Goal: Task Accomplishment & Management: Use online tool/utility

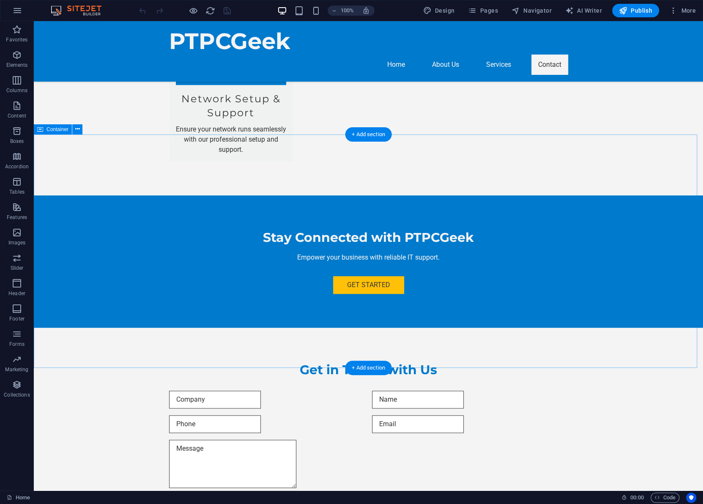
scroll to position [460, 0]
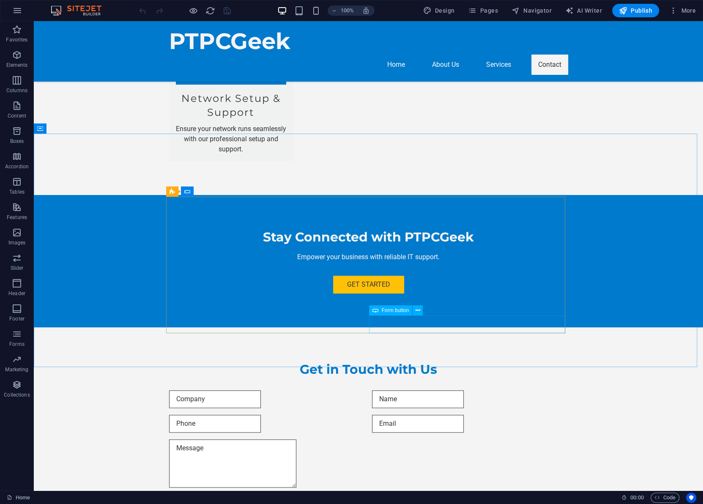
click at [401, 310] on span "Form button" at bounding box center [394, 310] width 27 height 5
click at [418, 312] on icon at bounding box center [417, 310] width 5 height 9
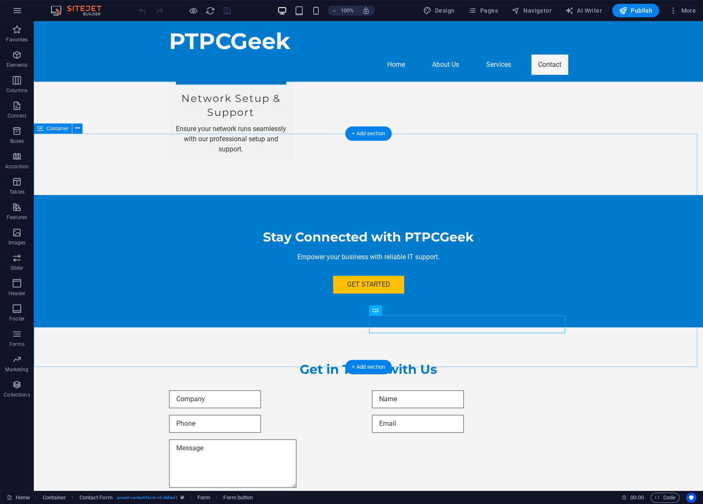
click at [625, 327] on div "Get in Touch with Us I have read and understand the privacy policy. Unreadable?…" at bounding box center [368, 446] width 669 height 238
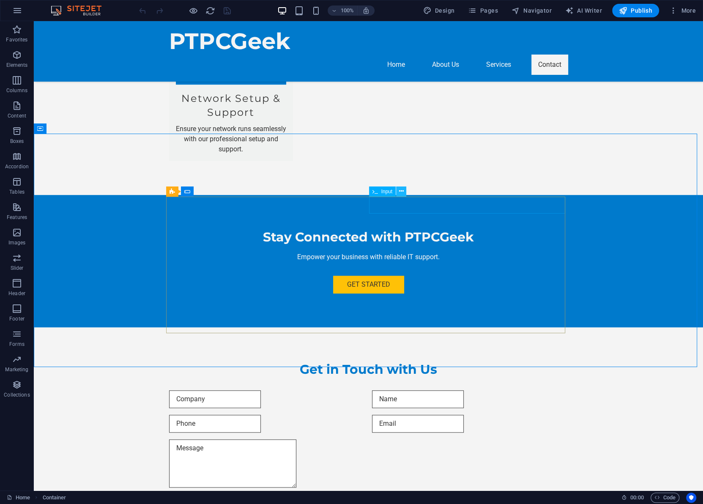
click at [400, 190] on icon at bounding box center [401, 191] width 5 height 9
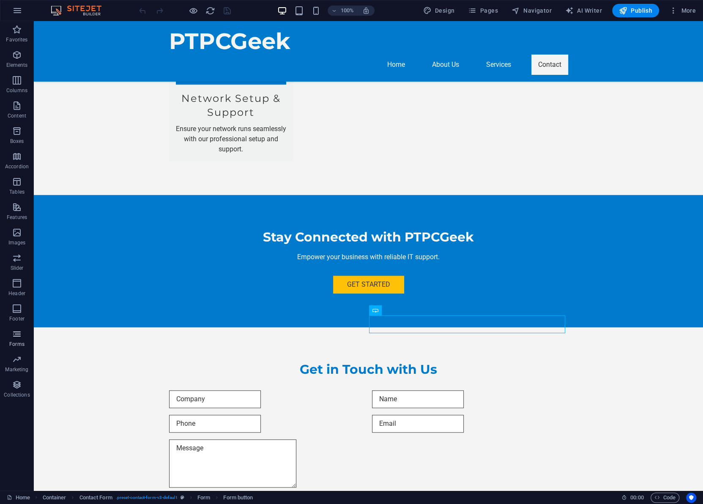
click at [16, 334] on icon "button" at bounding box center [17, 334] width 10 height 10
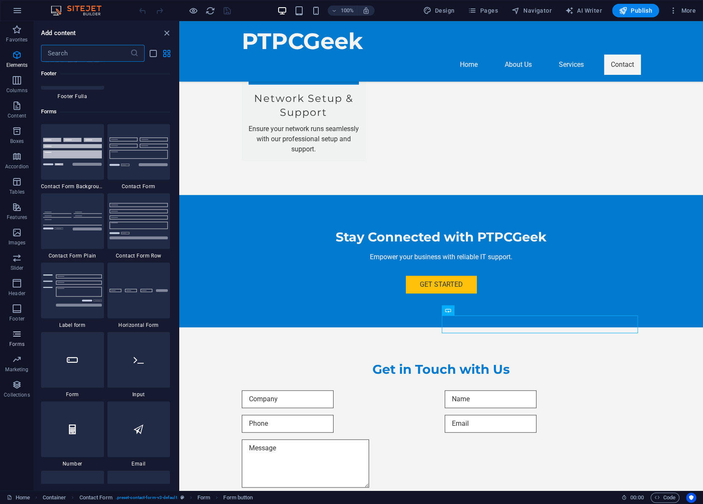
scroll to position [6167, 0]
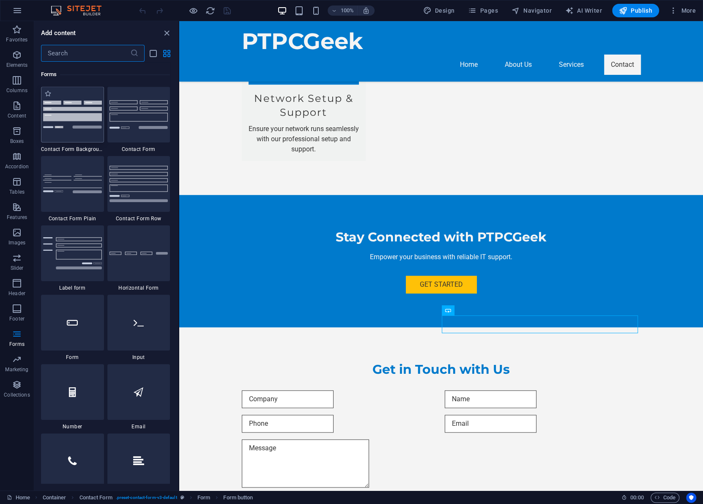
click at [68, 111] on img at bounding box center [72, 114] width 59 height 27
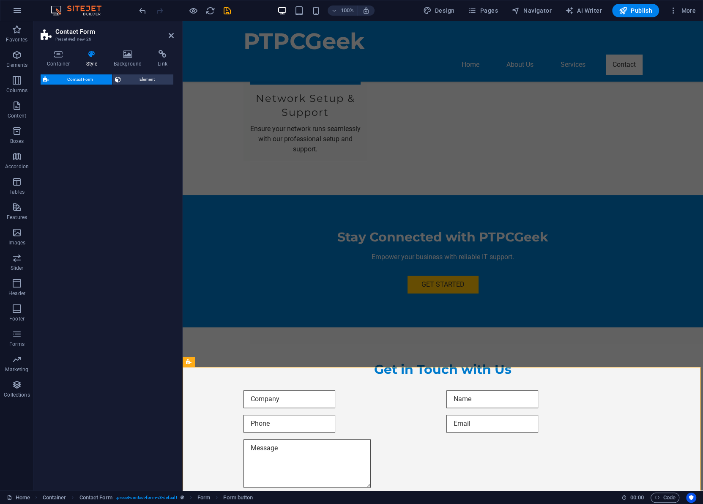
select select "rem"
select select "preset-contact-form-v3-background"
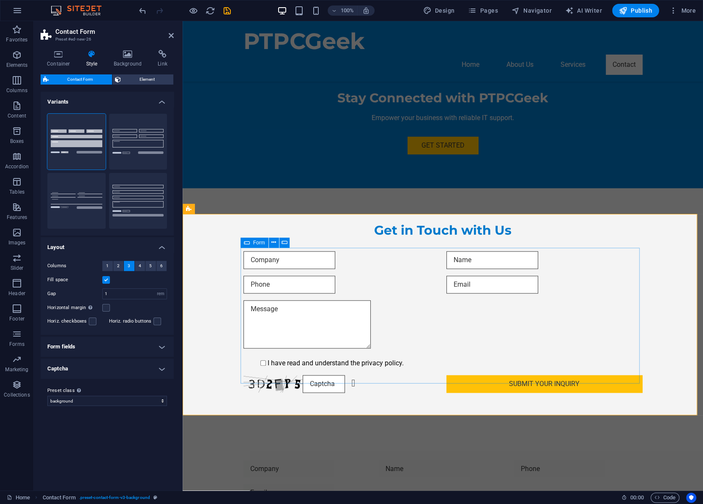
scroll to position [614, 0]
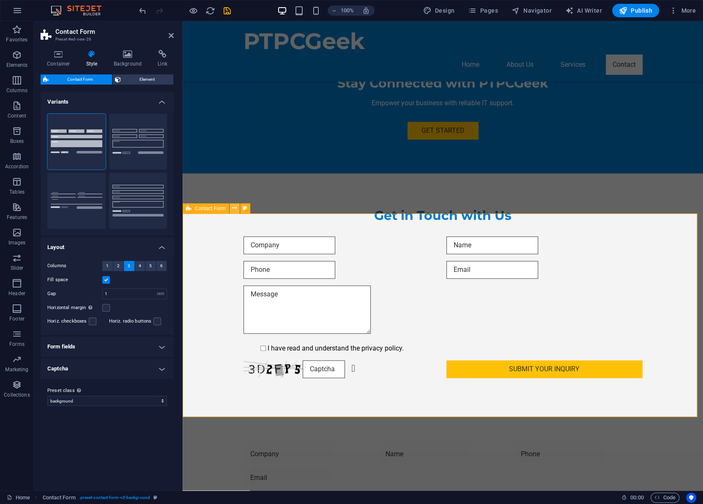
click at [236, 207] on icon at bounding box center [234, 208] width 5 height 9
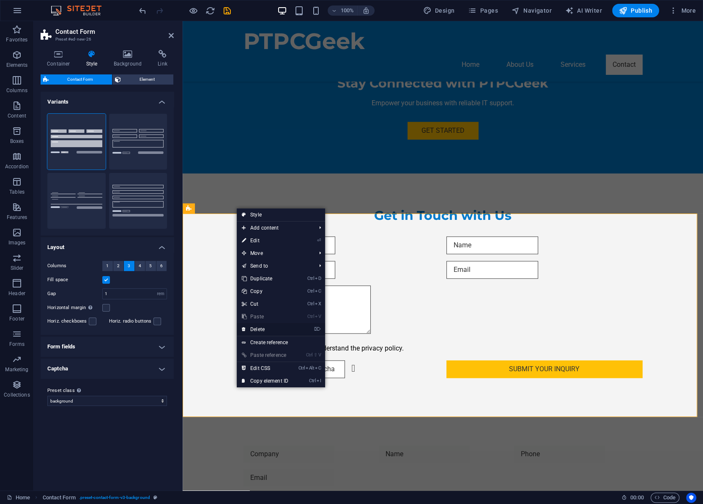
click at [261, 326] on link "⌦ Delete" at bounding box center [265, 329] width 57 height 13
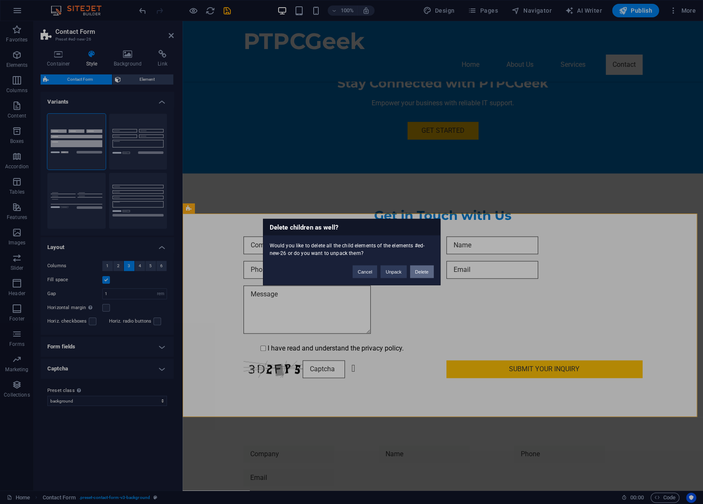
click at [420, 271] on button "Delete" at bounding box center [422, 271] width 24 height 13
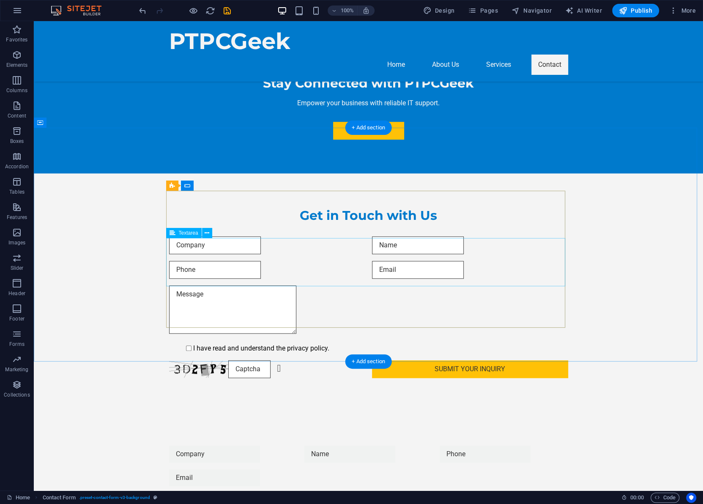
scroll to position [466, 0]
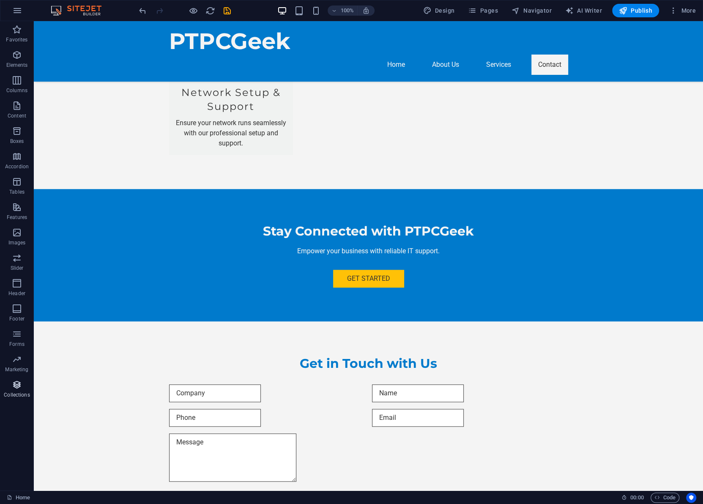
click at [17, 387] on icon "button" at bounding box center [17, 384] width 10 height 10
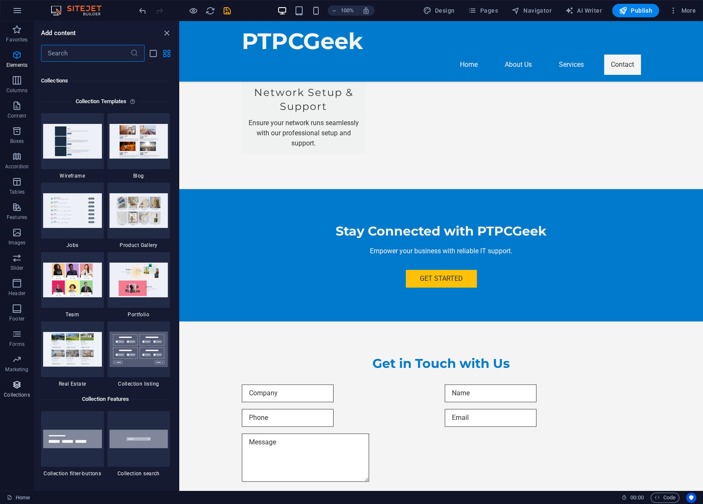
scroll to position [7731, 0]
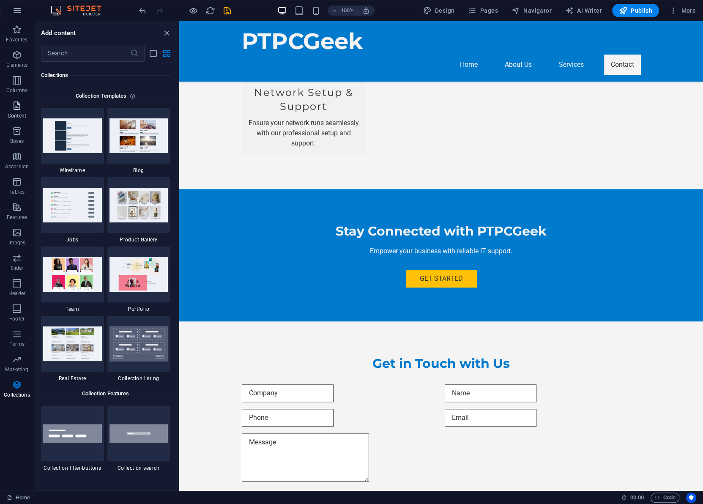
click at [12, 105] on icon "button" at bounding box center [17, 106] width 10 height 10
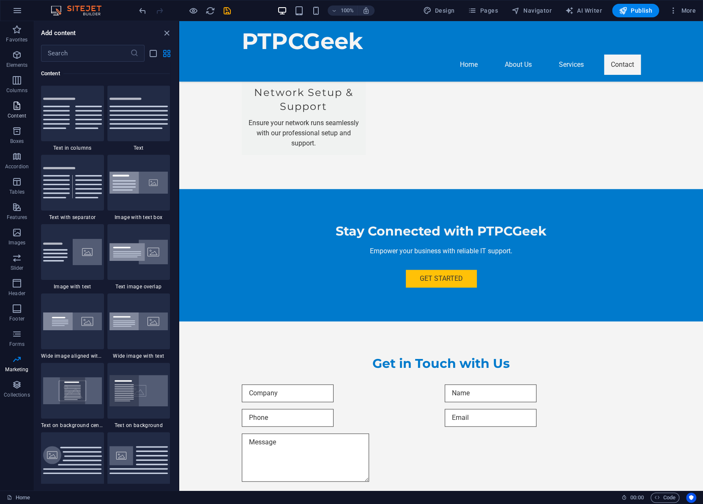
scroll to position [1477, 0]
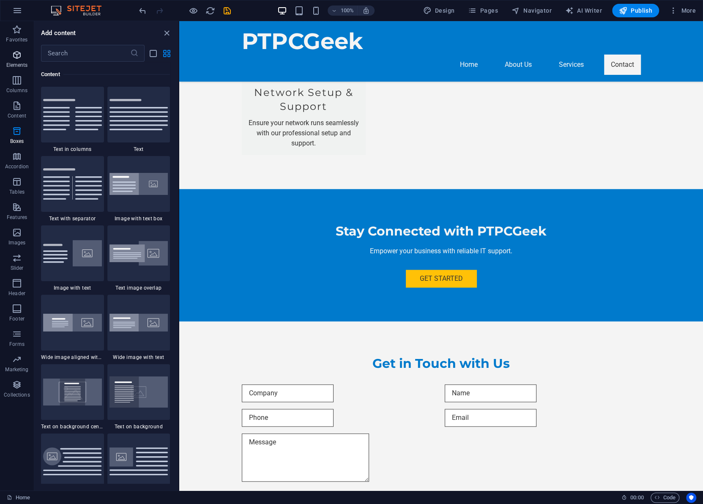
click at [13, 56] on icon "button" at bounding box center [17, 55] width 10 height 10
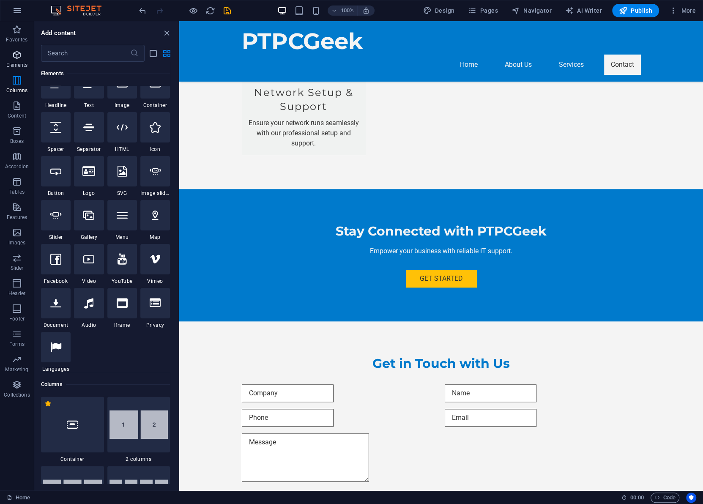
scroll to position [90, 0]
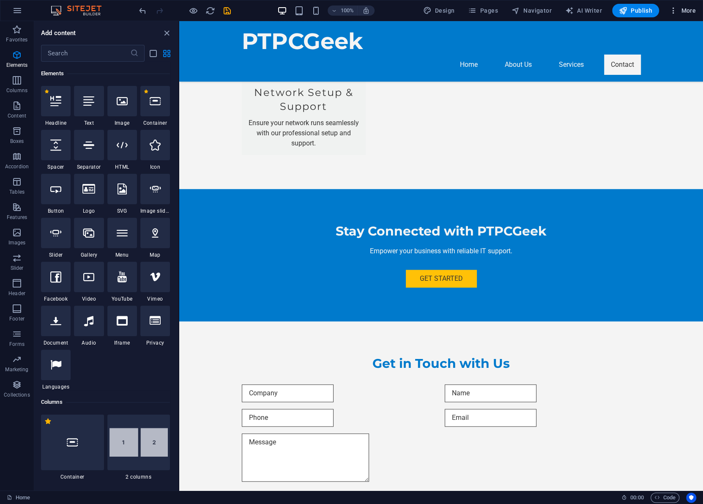
click at [681, 10] on span "More" at bounding box center [682, 10] width 27 height 8
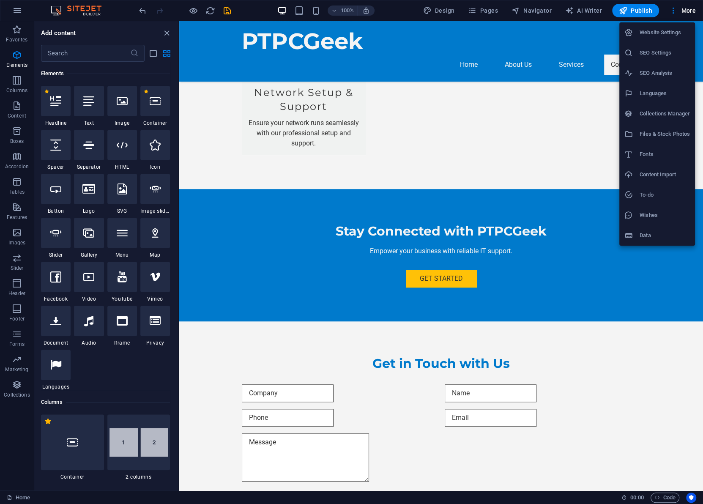
click at [388, 33] on div at bounding box center [351, 252] width 703 height 504
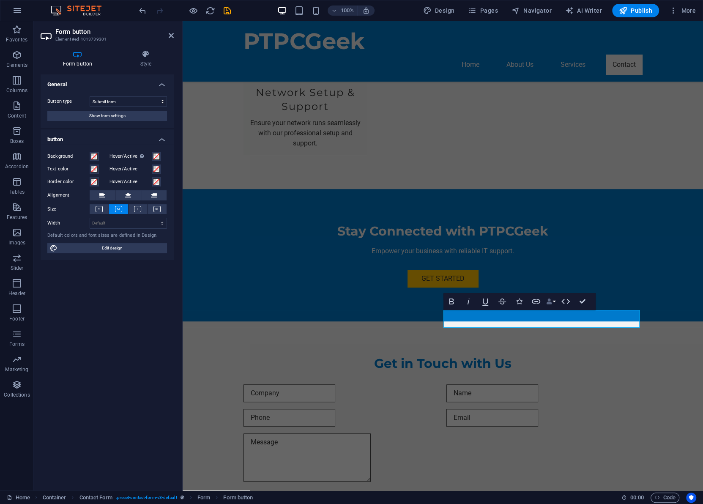
click at [553, 300] on button "Data Bindings" at bounding box center [551, 301] width 12 height 17
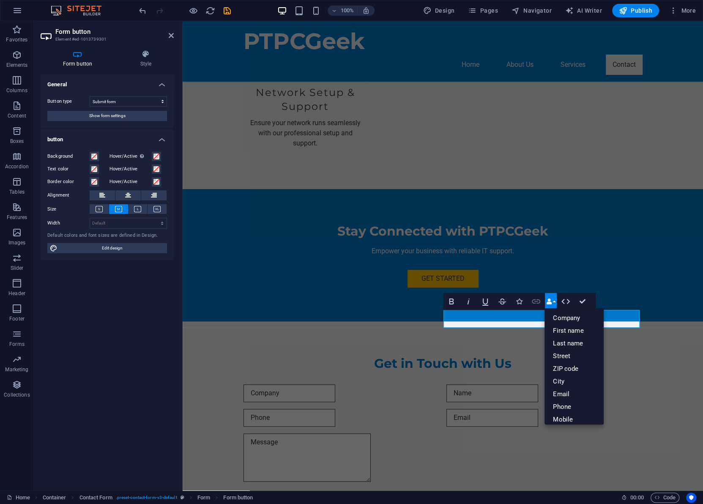
click at [535, 299] on icon "button" at bounding box center [535, 301] width 8 height 4
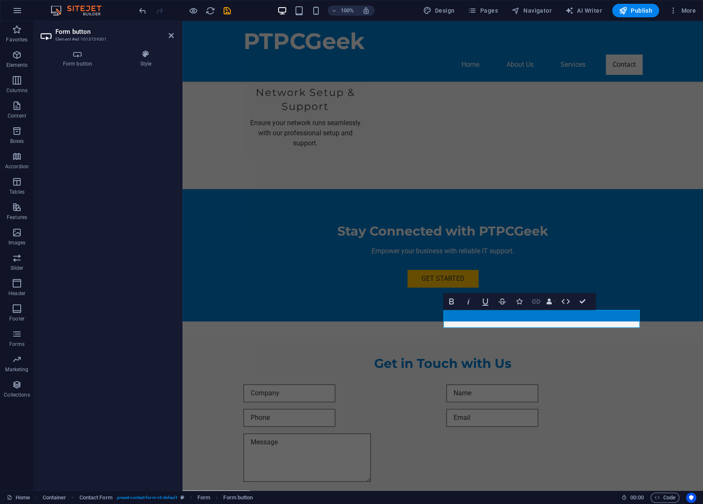
click at [536, 301] on icon "button" at bounding box center [535, 301] width 8 height 4
click at [77, 57] on icon at bounding box center [78, 54] width 74 height 8
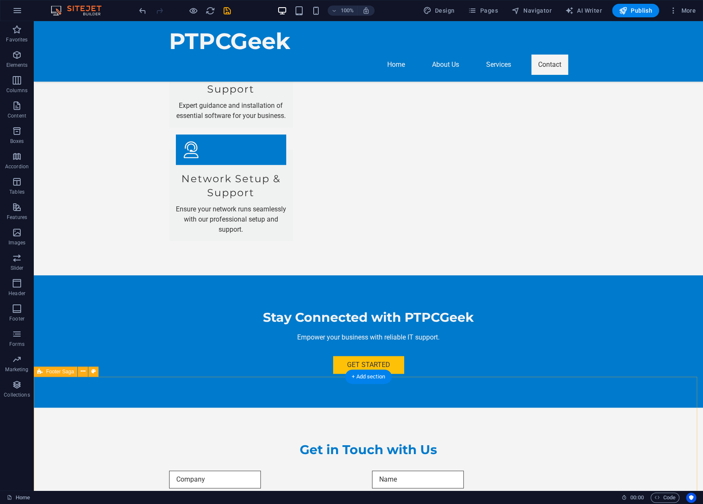
scroll to position [466, 0]
